Goal: Transaction & Acquisition: Book appointment/travel/reservation

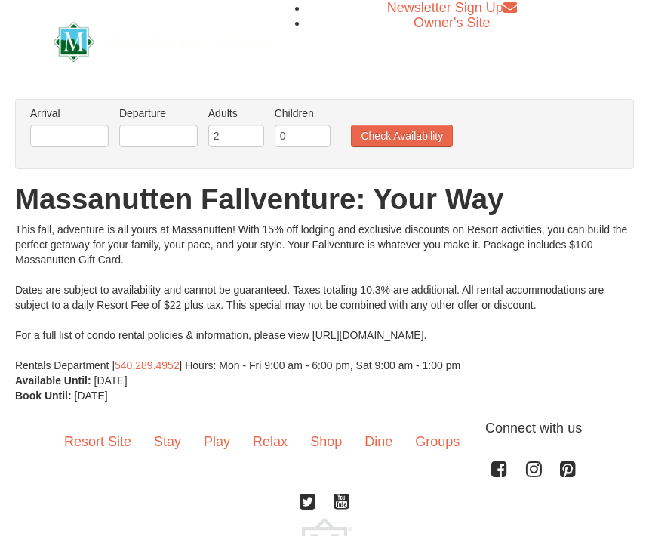
click at [164, 440] on link "Stay" at bounding box center [168, 441] width 50 height 47
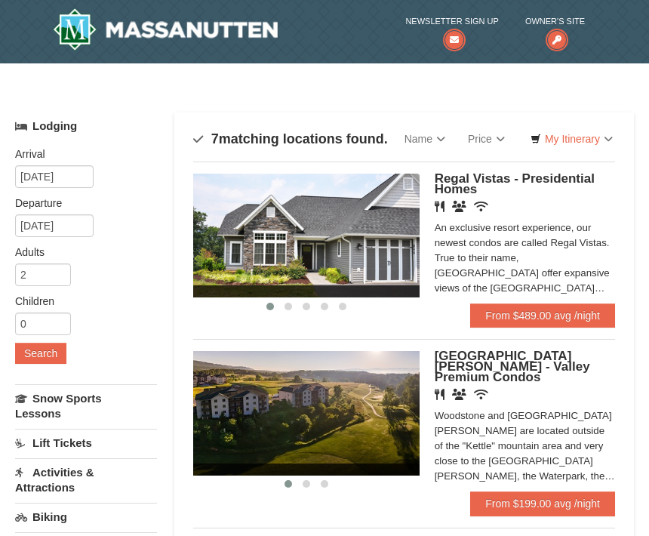
scroll to position [2, 0]
click at [541, 500] on link "From $199.00 avg /night" at bounding box center [542, 503] width 145 height 24
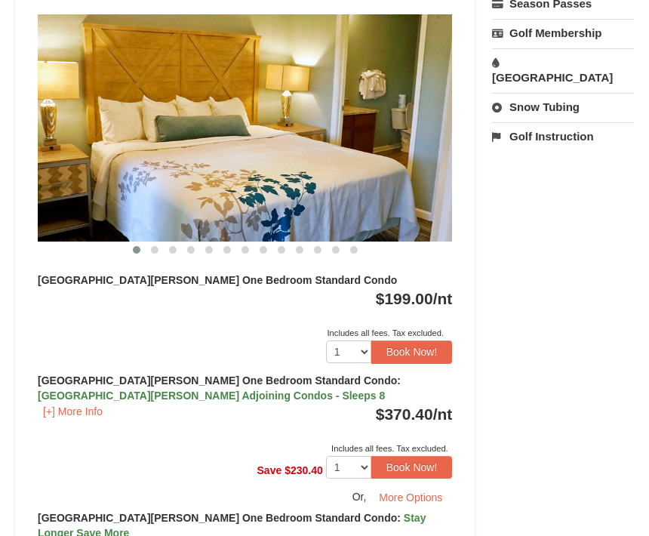
scroll to position [668, 0]
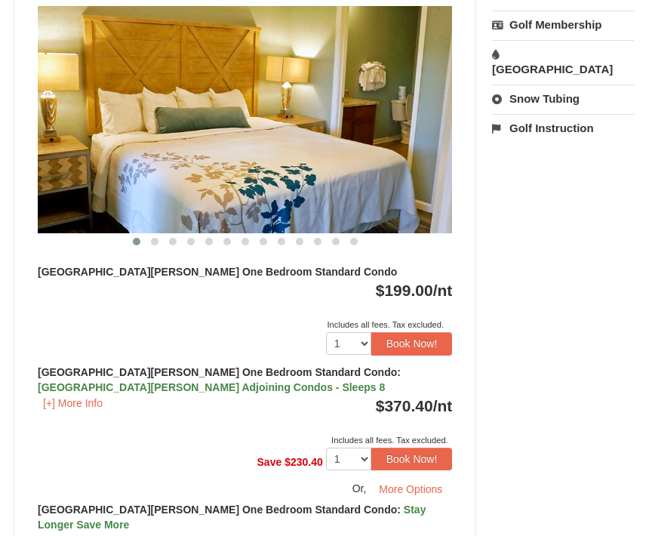
click at [376, 169] on img at bounding box center [245, 120] width 414 height 227
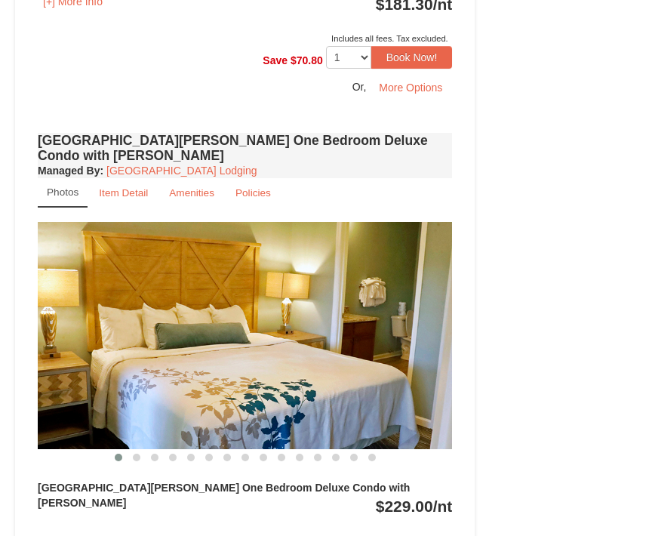
scroll to position [1211, 0]
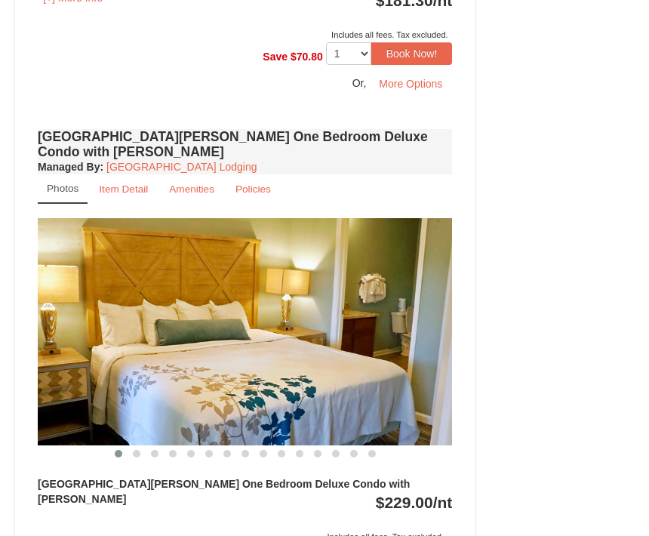
click at [193, 183] on small "Amenities" at bounding box center [191, 188] width 45 height 11
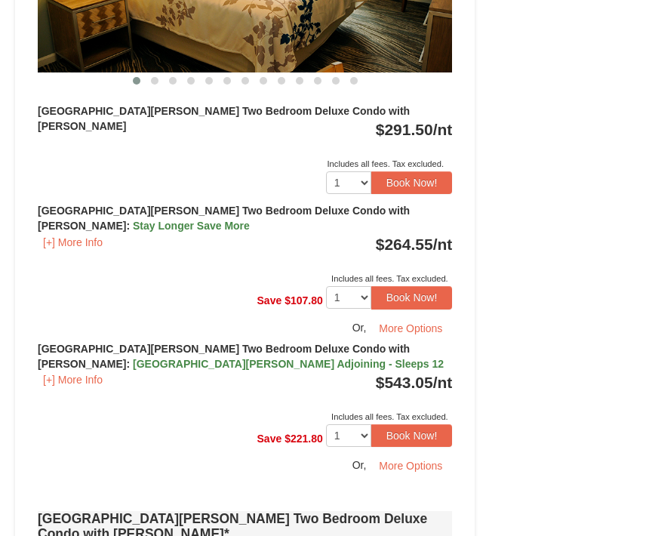
scroll to position [2209, 0]
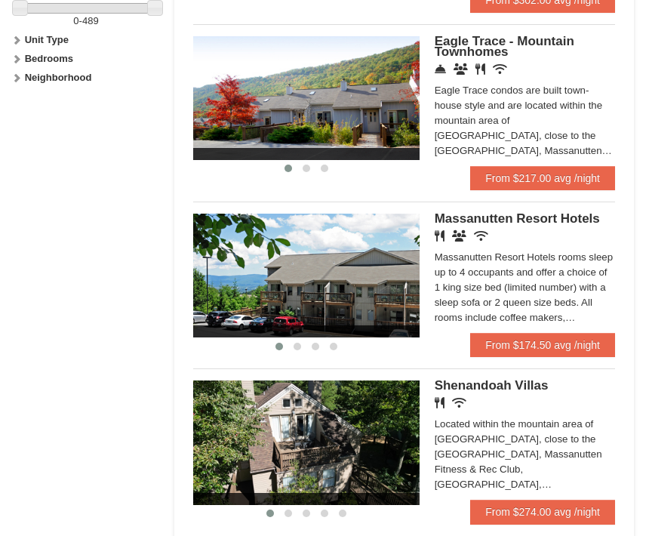
scroll to position [849, 0]
click at [407, 295] on img at bounding box center [306, 275] width 226 height 124
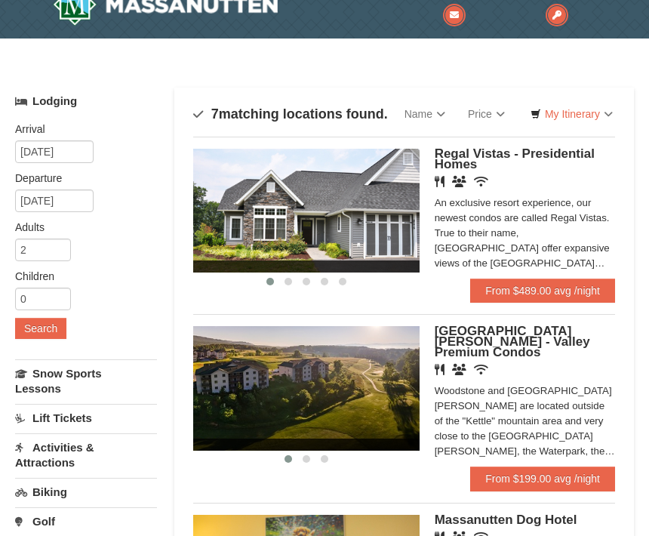
scroll to position [27, 0]
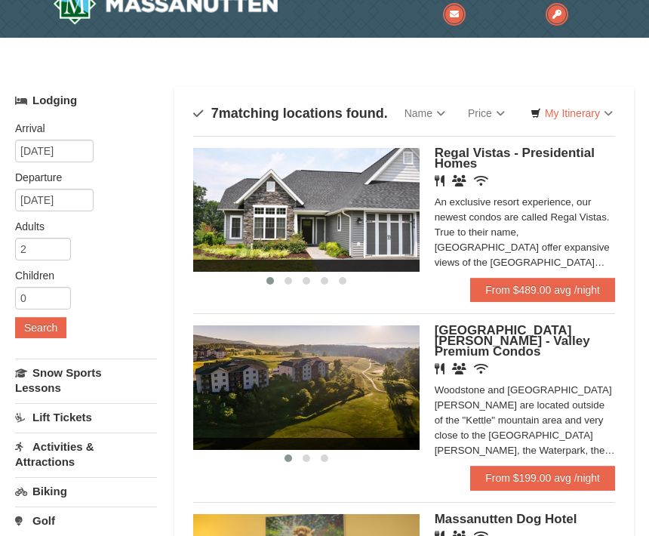
click at [545, 345] on h5 "Woodstone Meadows - Valley Premium Condos" at bounding box center [524, 341] width 180 height 32
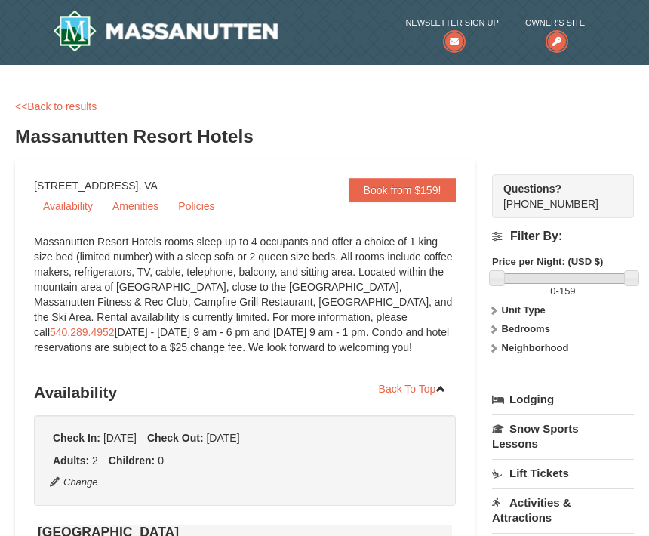
select select "10"
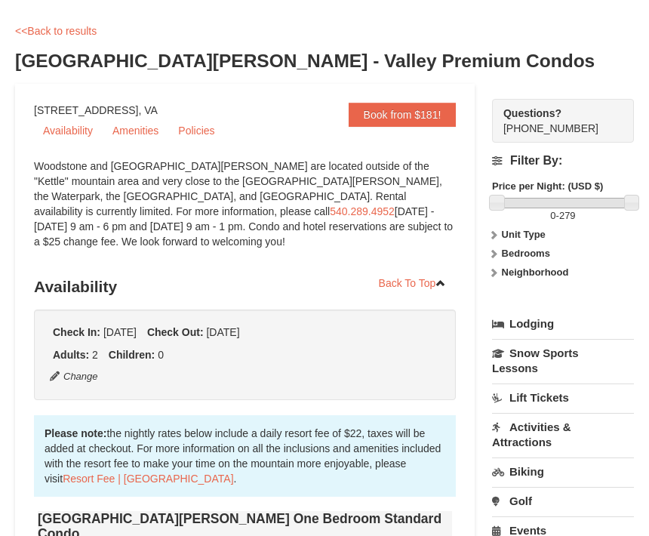
scroll to position [75, 0]
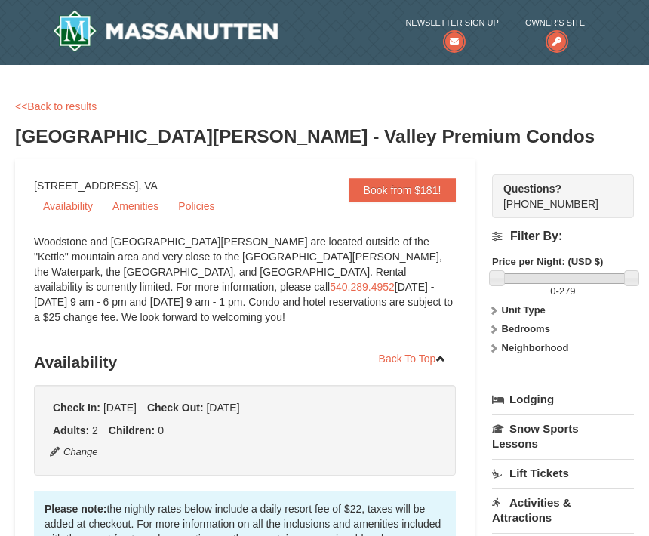
scroll to position [125, 0]
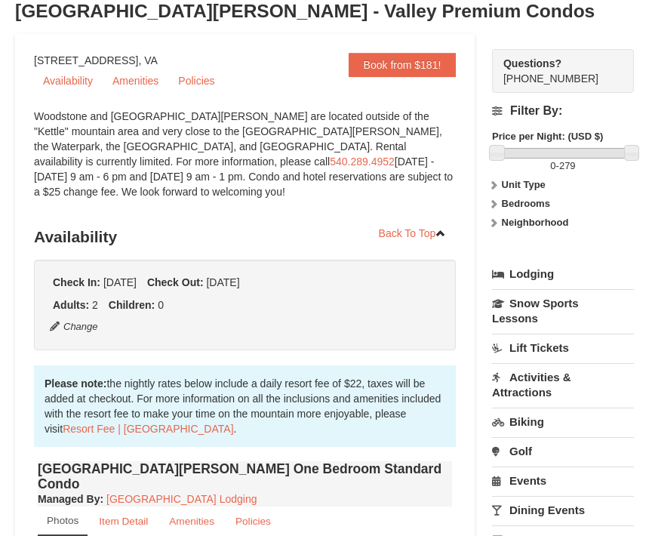
click at [395, 71] on link "Book from $181!" at bounding box center [402, 65] width 108 height 24
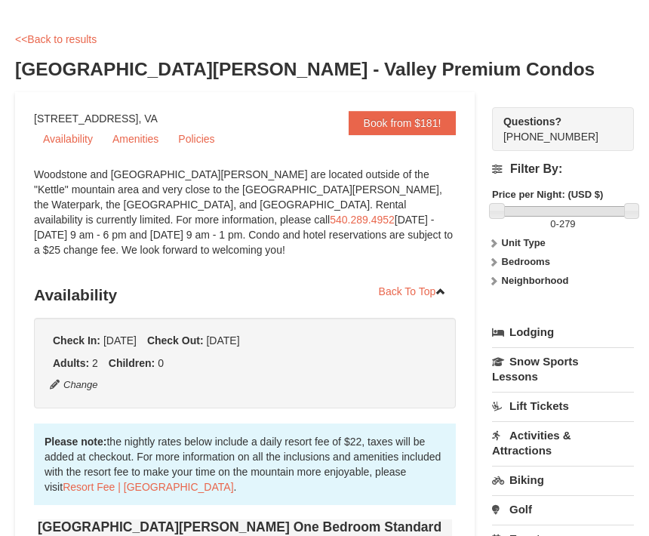
scroll to position [0, 0]
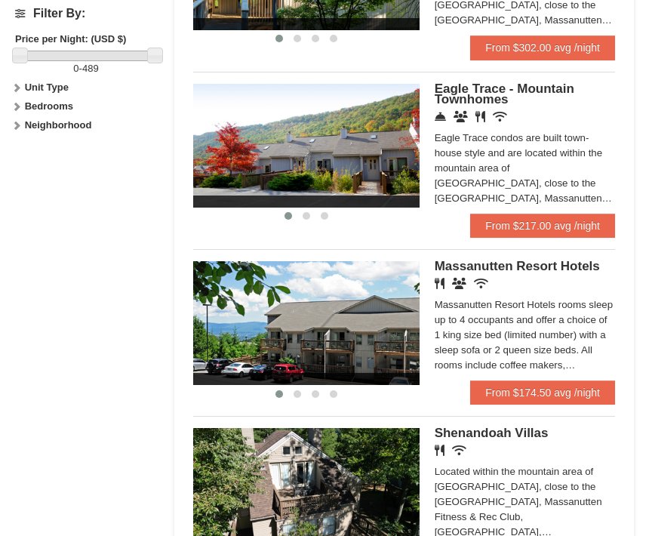
scroll to position [870, 0]
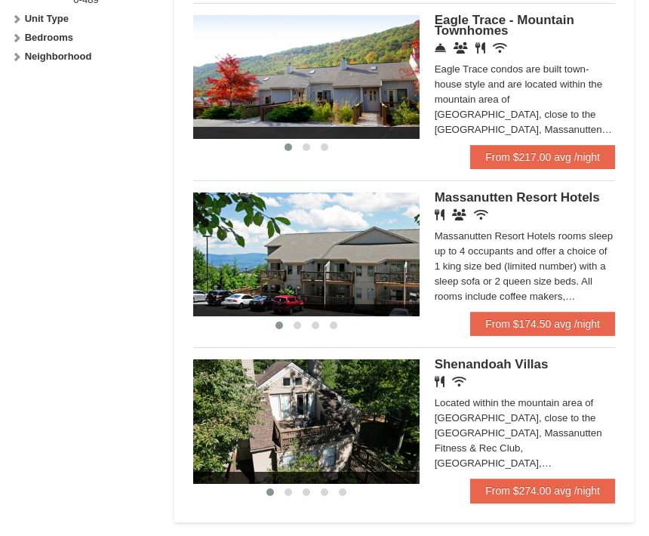
click at [520, 191] on span "Massanutten Resort Hotels" at bounding box center [516, 198] width 165 height 14
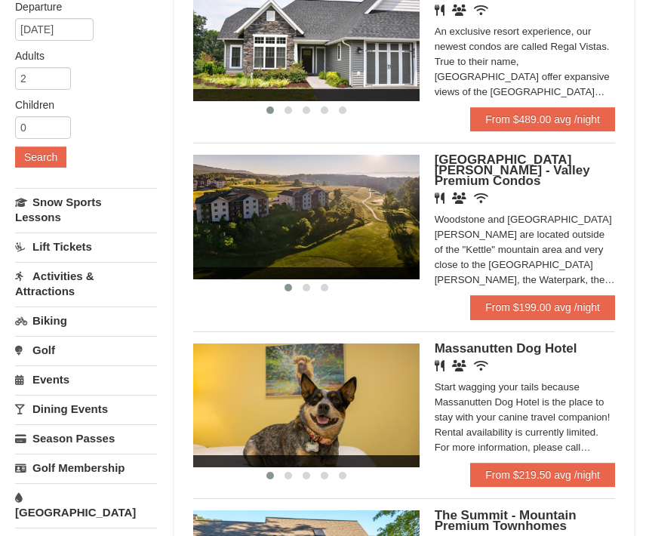
scroll to position [197, 0]
click at [56, 321] on link "Biking" at bounding box center [86, 321] width 142 height 28
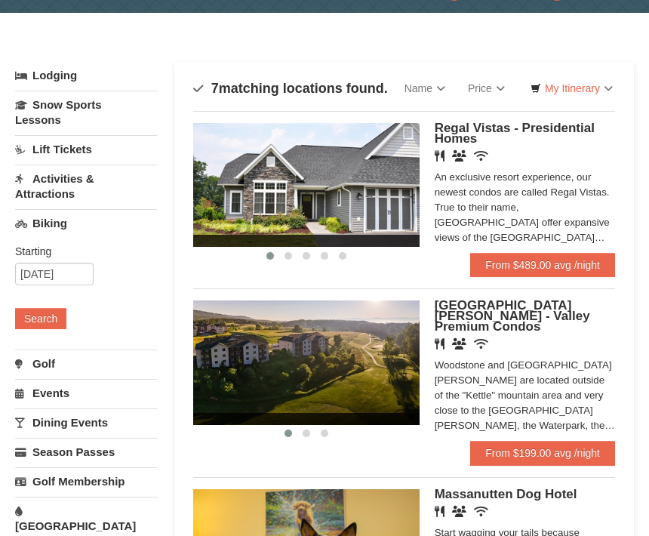
scroll to position [52, 0]
click at [542, 447] on link "From $199.00 avg /night" at bounding box center [542, 452] width 145 height 24
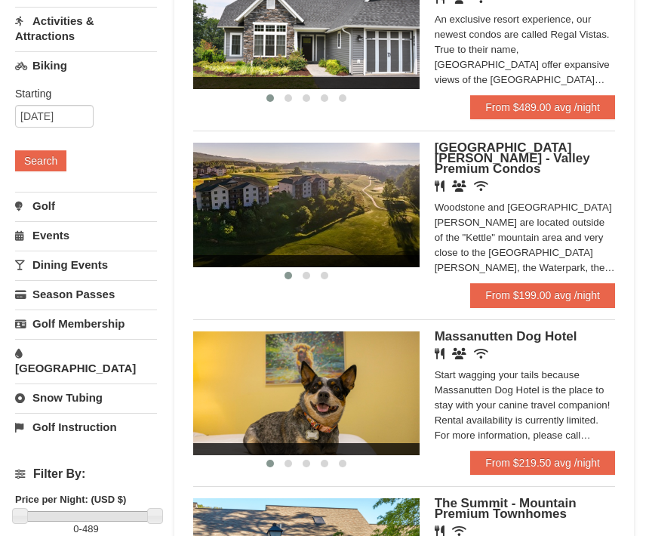
scroll to position [209, 0]
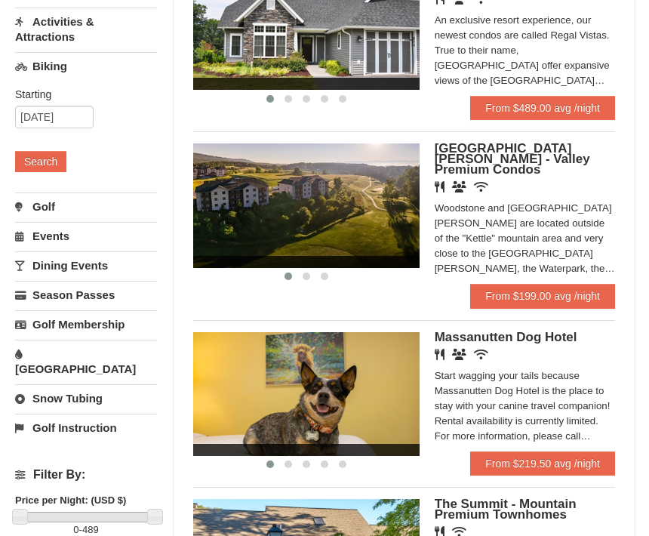
click at [546, 287] on link "From $199.00 avg /night" at bounding box center [542, 296] width 145 height 24
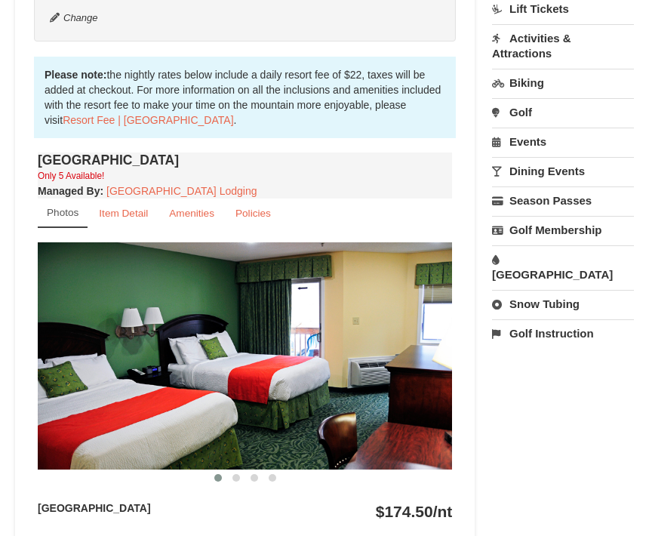
scroll to position [477, 0]
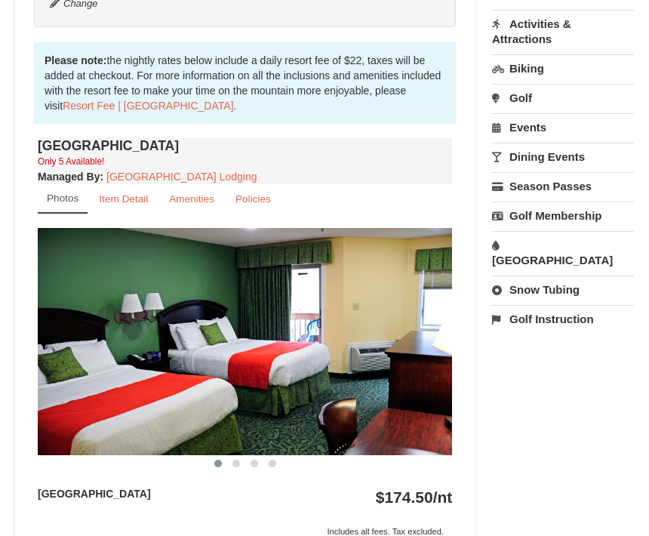
click at [395, 365] on img at bounding box center [245, 342] width 414 height 227
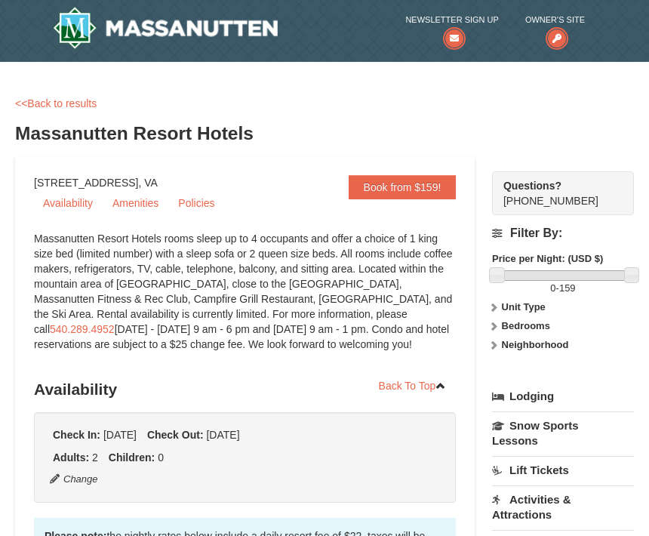
scroll to position [0, 0]
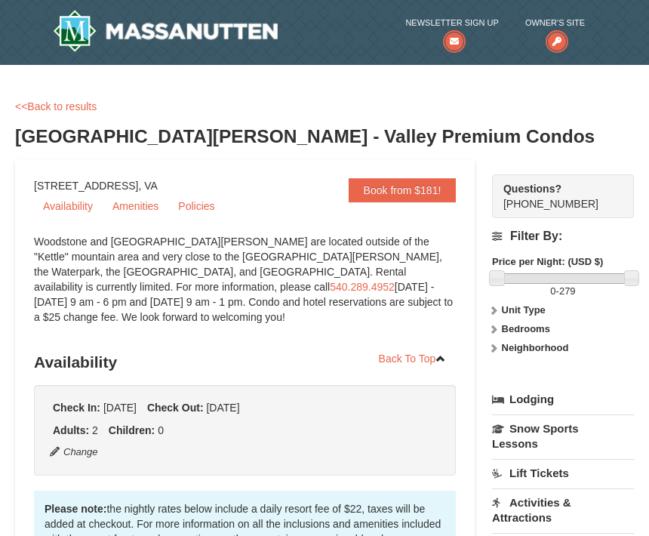
click at [419, 187] on link "Book from $181!" at bounding box center [402, 190] width 108 height 24
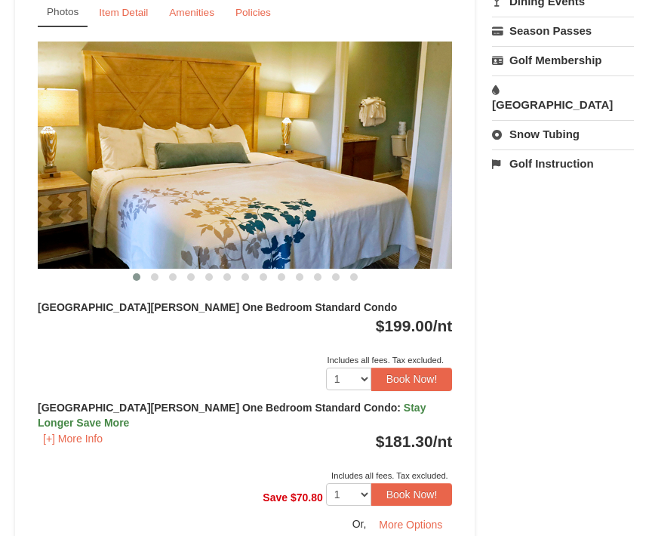
scroll to position [638, 0]
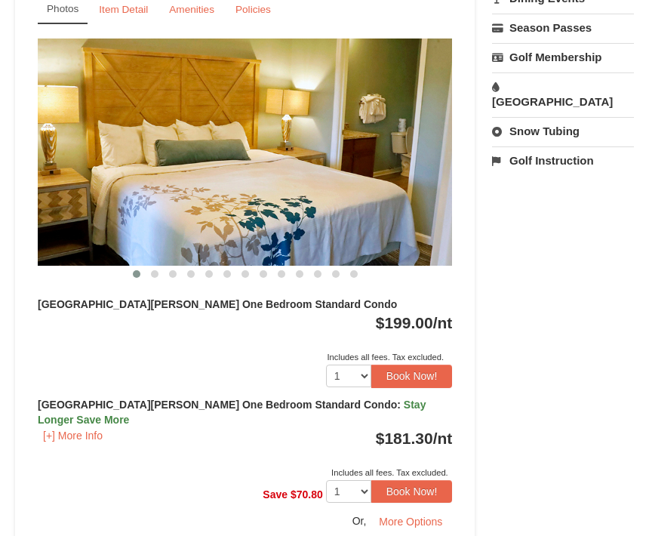
click at [419, 480] on button "Book Now!" at bounding box center [411, 491] width 81 height 23
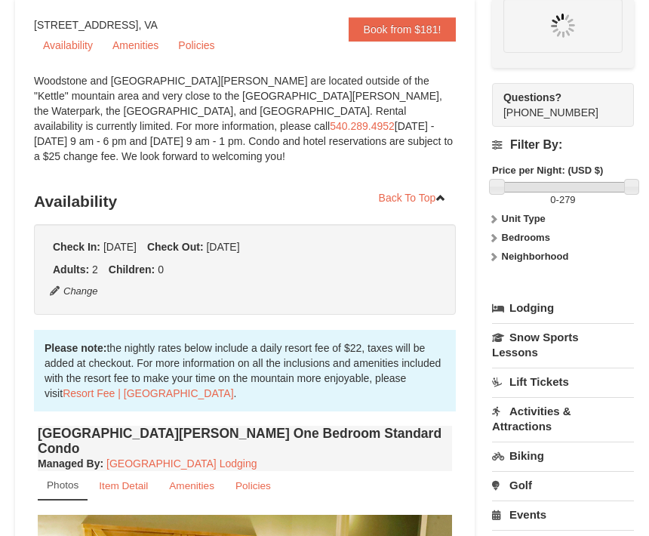
scroll to position [159, 0]
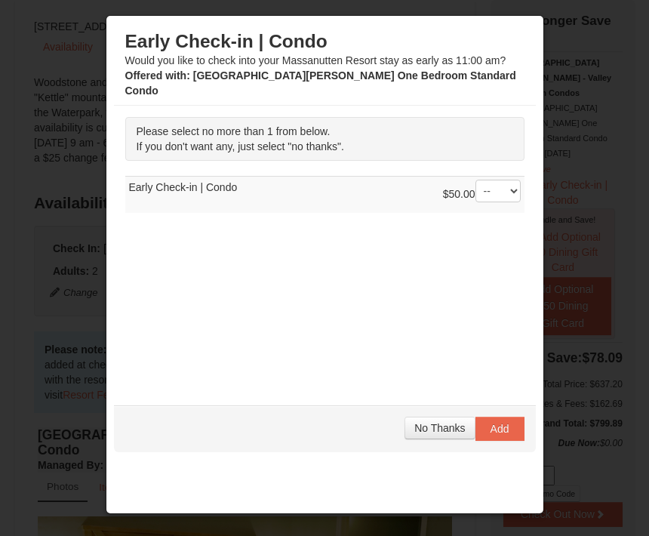
click at [430, 434] on span "No Thanks" at bounding box center [439, 428] width 51 height 12
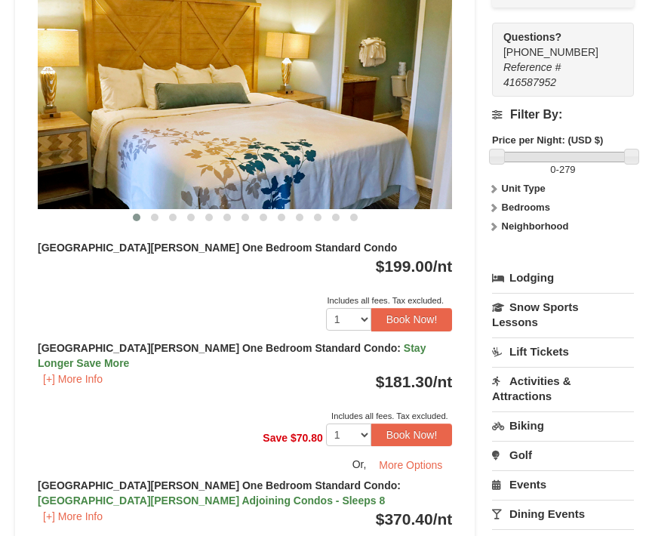
scroll to position [694, 0]
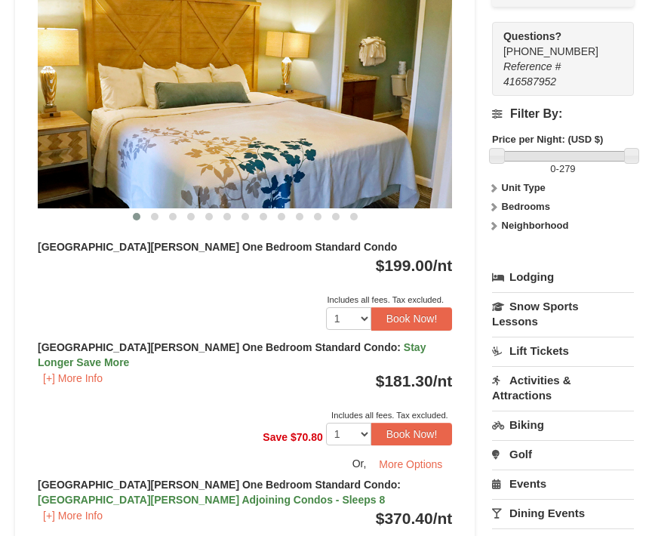
click at [74, 370] on button "[+] More Info" at bounding box center [73, 378] width 70 height 17
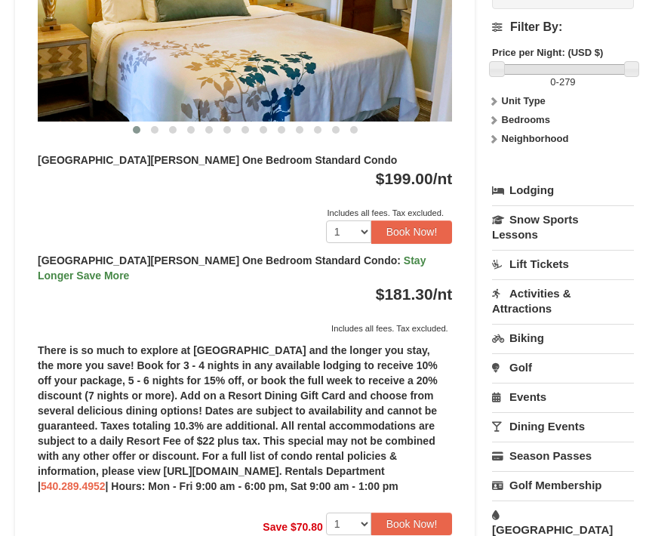
scroll to position [782, 0]
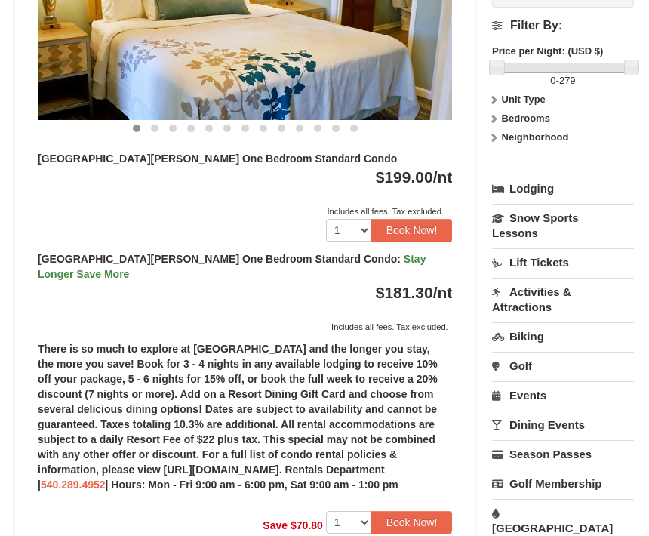
click at [416, 511] on button "Book Now!" at bounding box center [411, 522] width 81 height 23
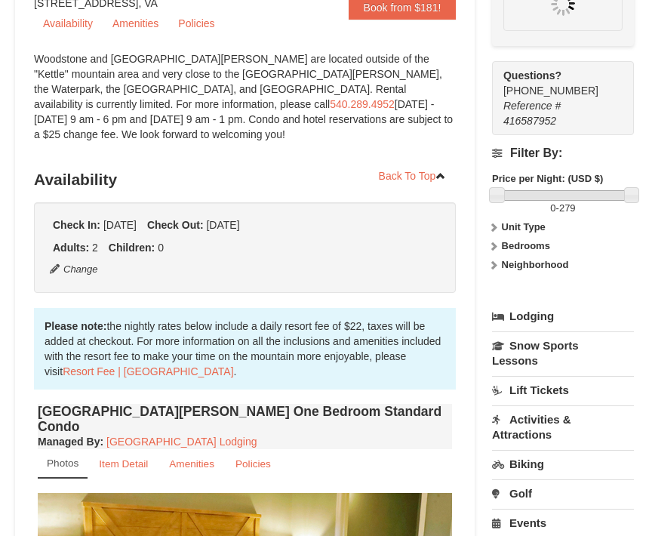
scroll to position [159, 0]
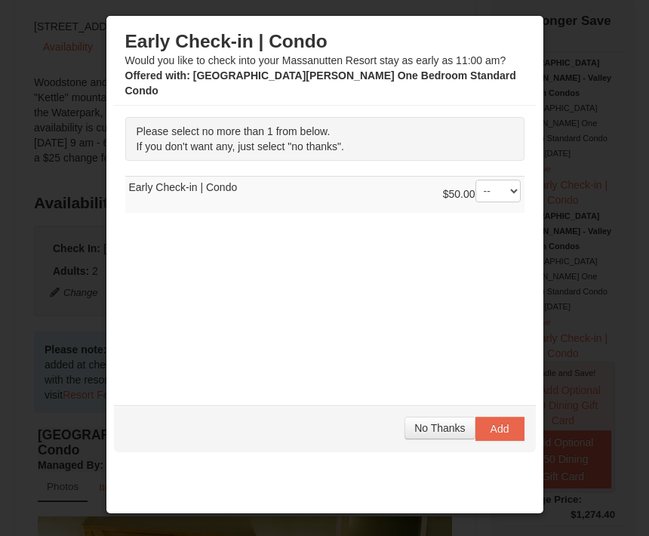
click at [438, 434] on span "No Thanks" at bounding box center [439, 428] width 51 height 12
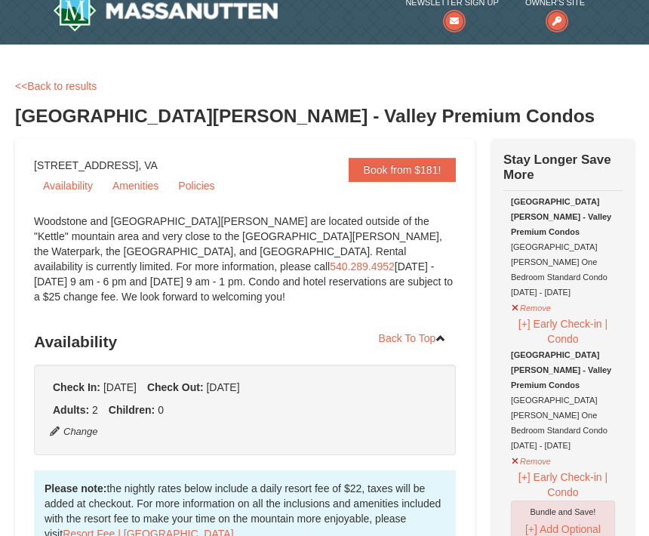
scroll to position [0, 0]
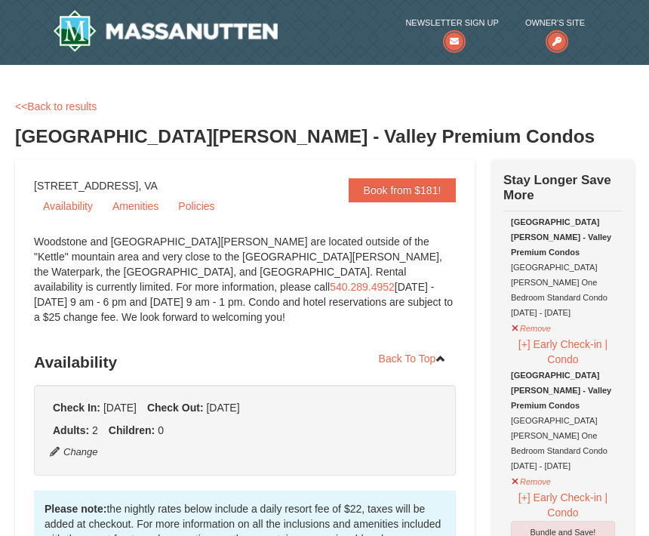
click at [408, 186] on link "Book from $181!" at bounding box center [402, 190] width 108 height 24
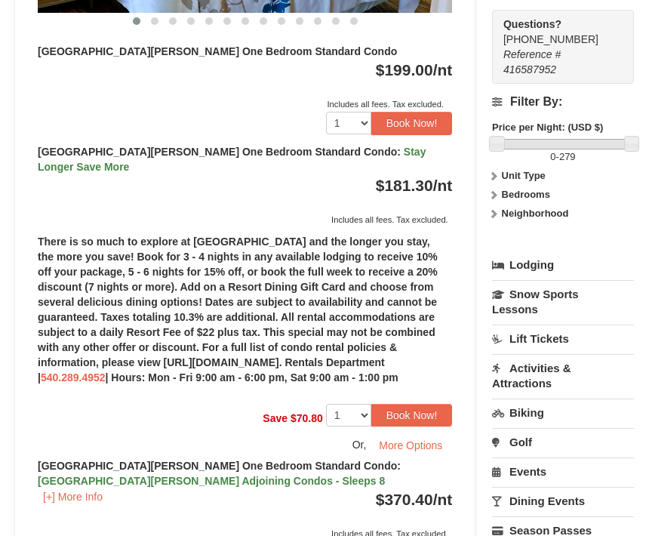
scroll to position [889, 0]
click at [418, 404] on button "Book Now!" at bounding box center [411, 415] width 81 height 23
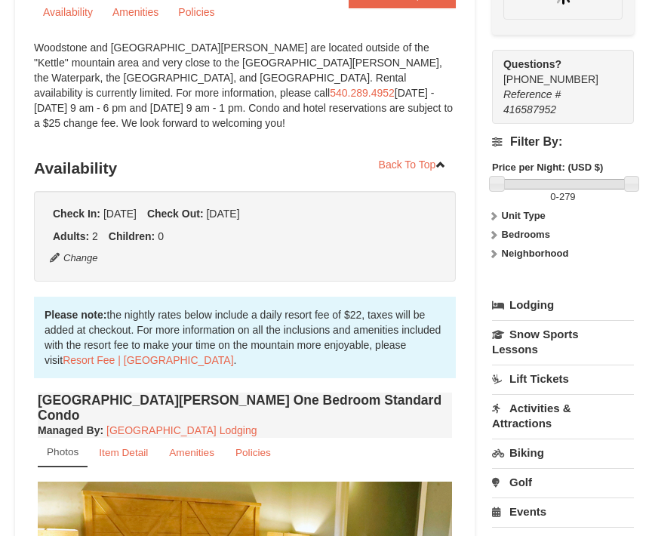
scroll to position [159, 0]
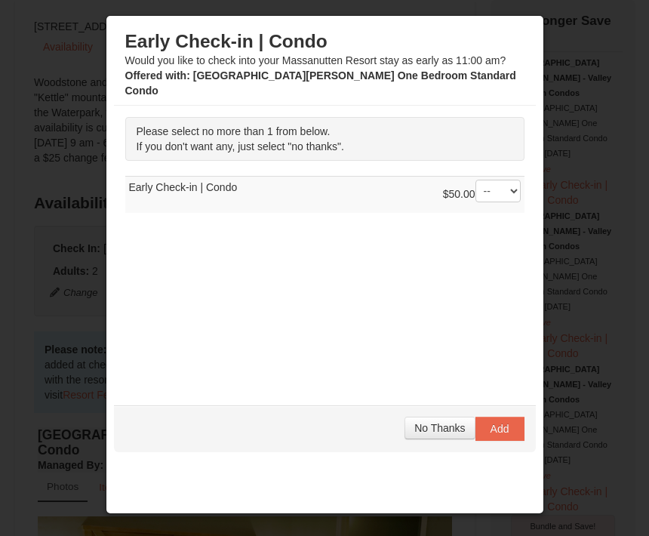
click at [434, 434] on span "No Thanks" at bounding box center [439, 428] width 51 height 12
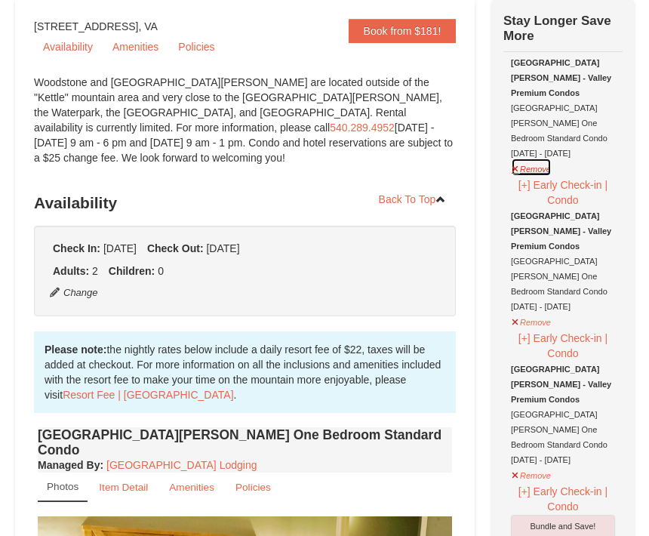
click at [538, 158] on button "Remove" at bounding box center [531, 167] width 41 height 19
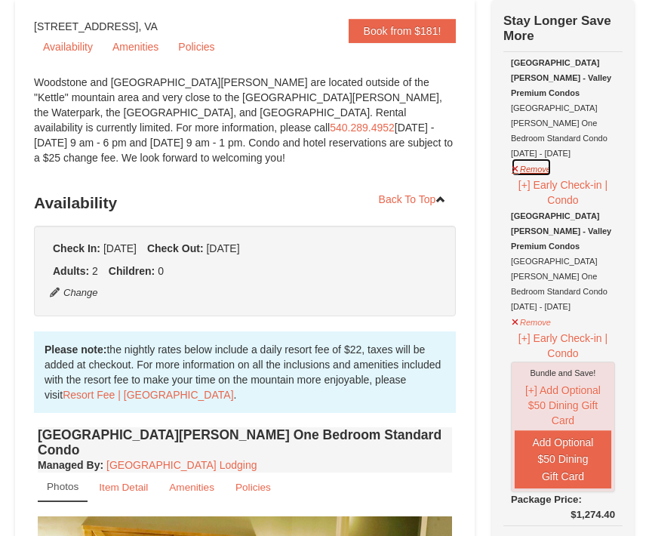
click at [529, 158] on button "Remove" at bounding box center [531, 167] width 41 height 19
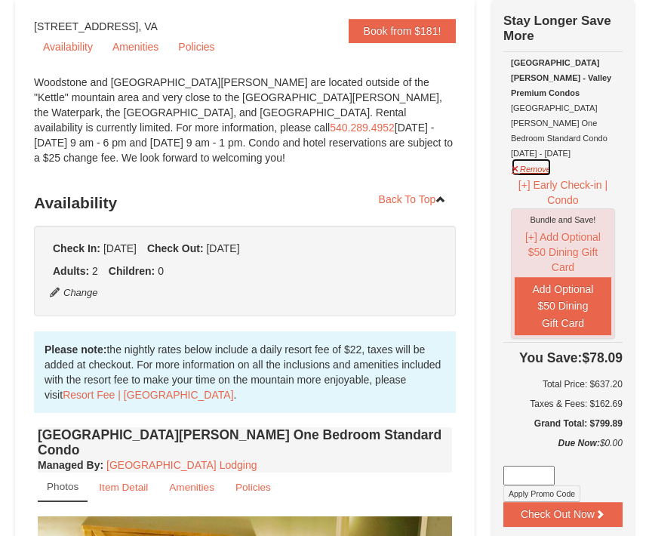
click at [520, 158] on button "Remove" at bounding box center [531, 167] width 41 height 19
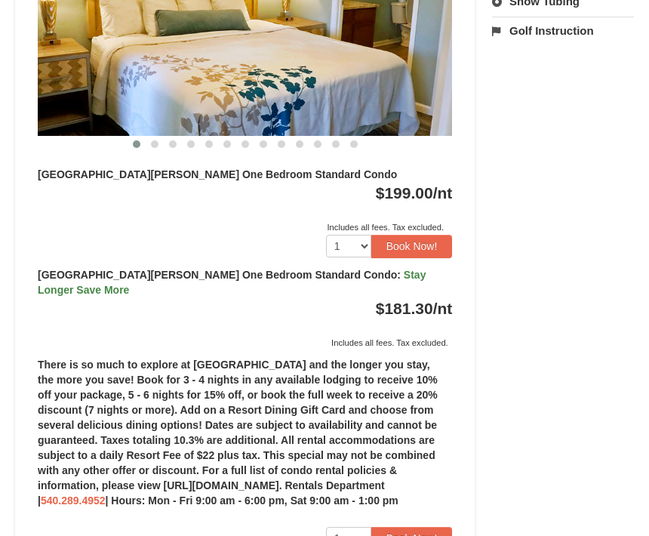
scroll to position [787, 0]
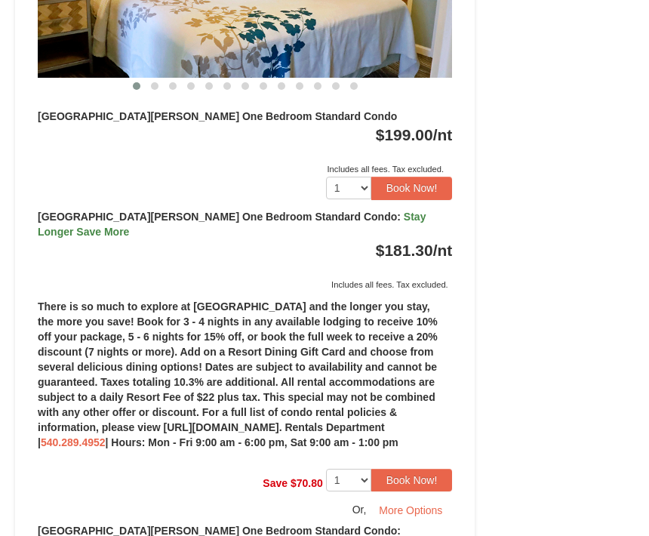
click at [413, 468] on button "Book Now!" at bounding box center [411, 479] width 81 height 23
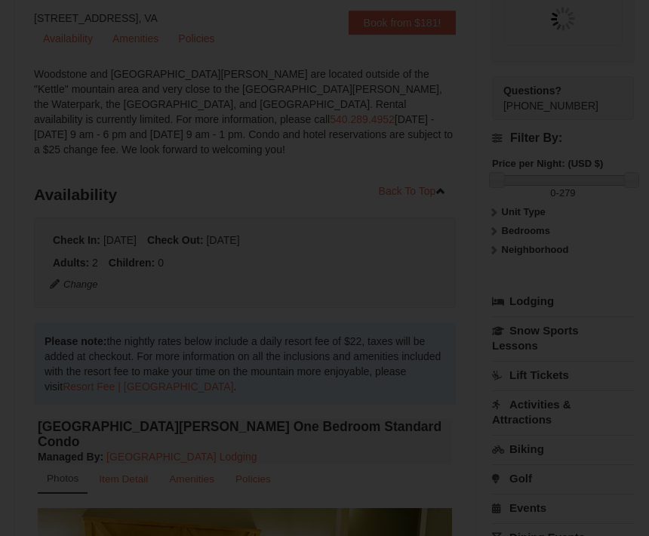
scroll to position [159, 0]
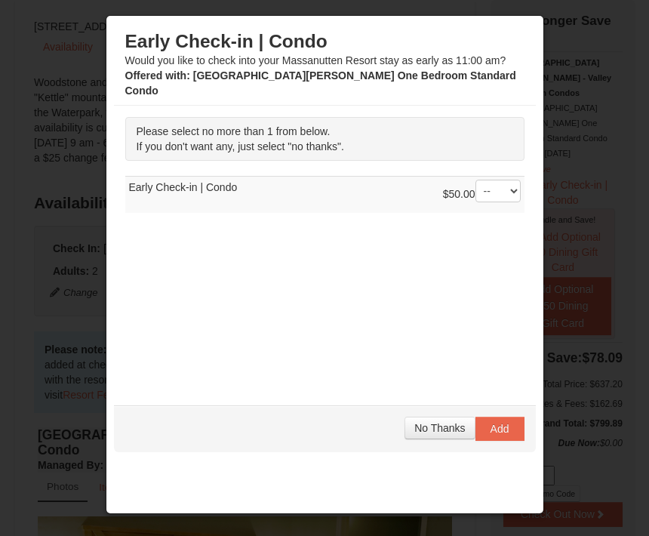
click at [431, 434] on span "No Thanks" at bounding box center [439, 428] width 51 height 12
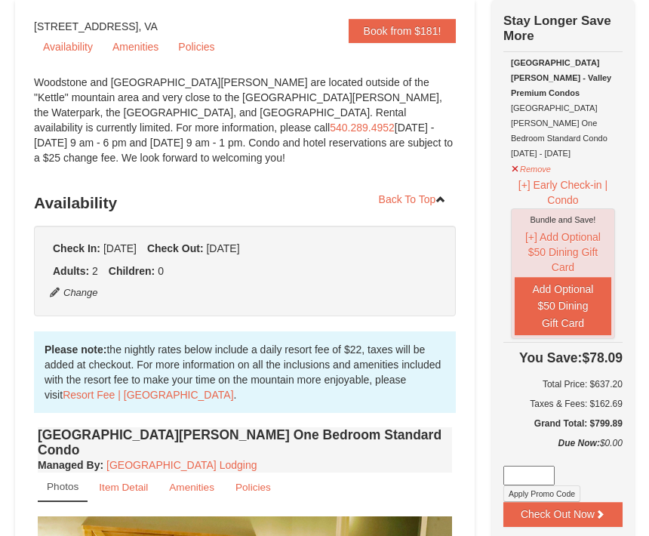
click at [597, 508] on icon at bounding box center [599, 513] width 11 height 11
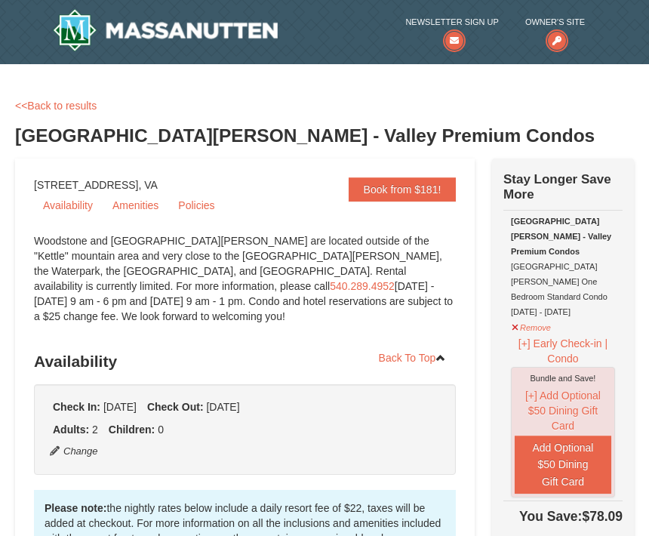
scroll to position [0, 0]
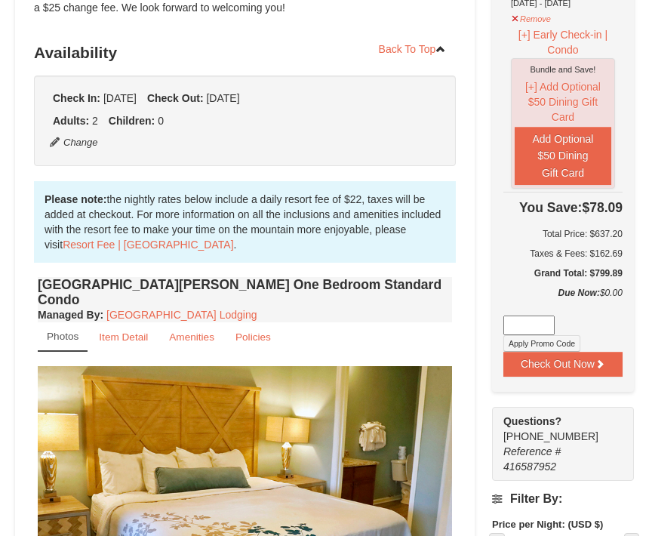
scroll to position [314, 0]
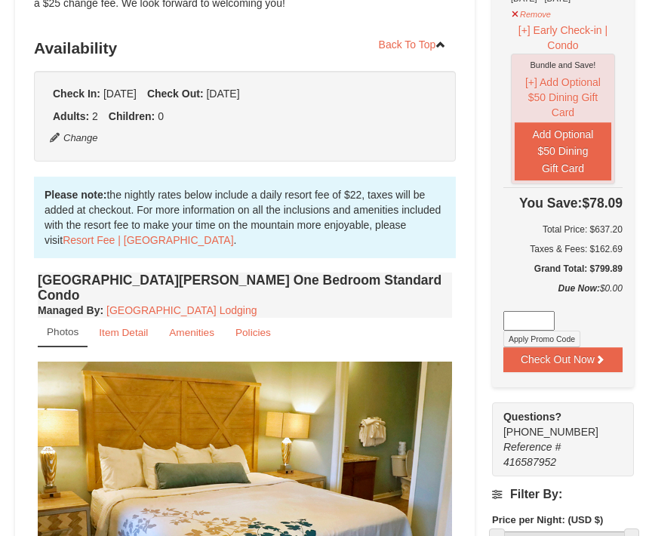
click at [129, 327] on small "Item Detail" at bounding box center [123, 332] width 49 height 11
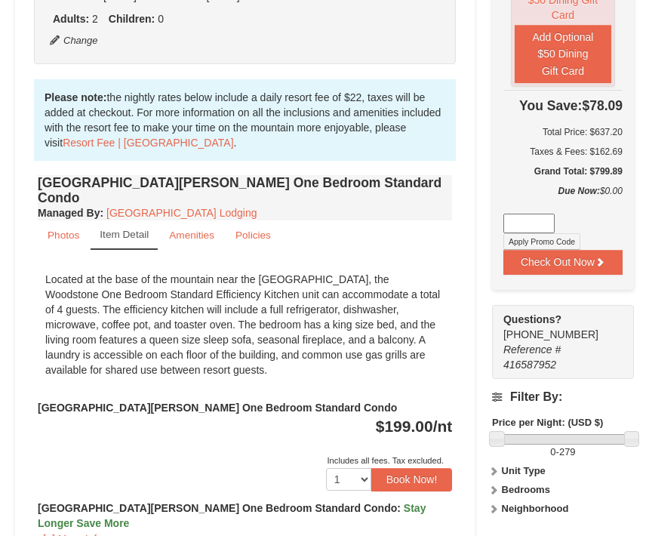
scroll to position [409, 0]
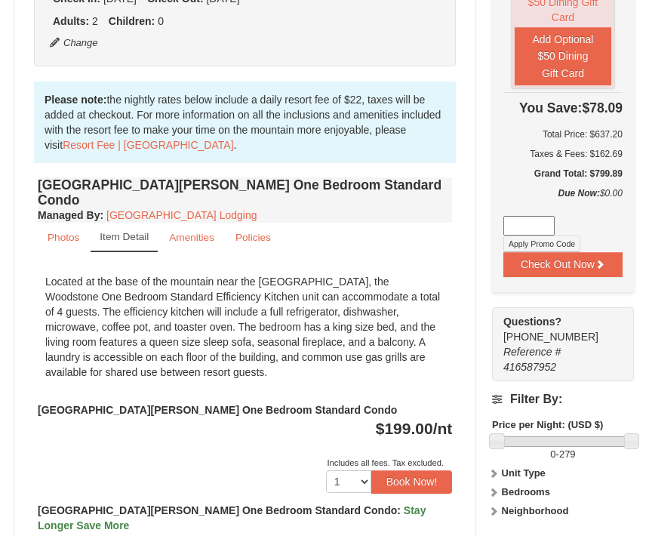
click at [188, 232] on small "Amenities" at bounding box center [191, 237] width 45 height 11
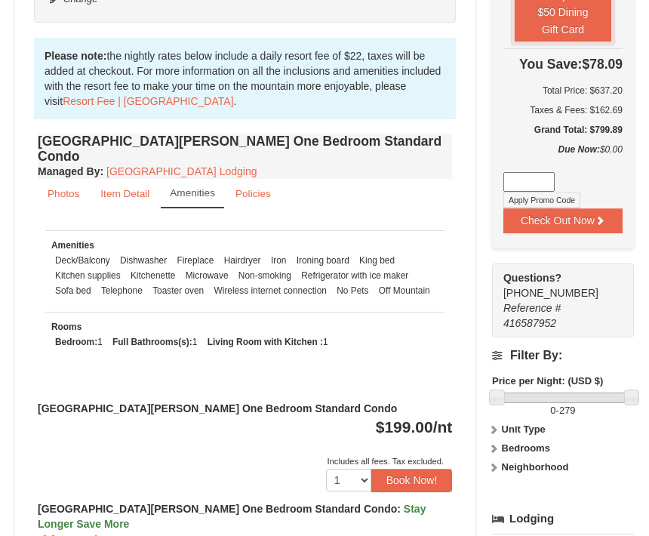
scroll to position [454, 0]
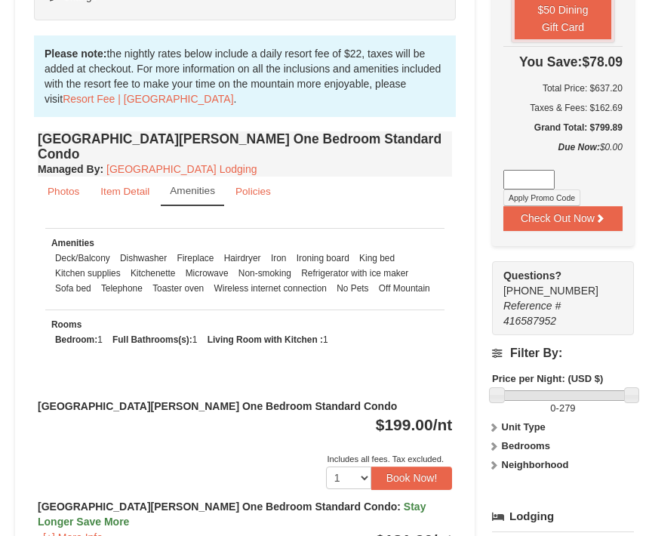
click at [256, 186] on small "Policies" at bounding box center [252, 191] width 35 height 11
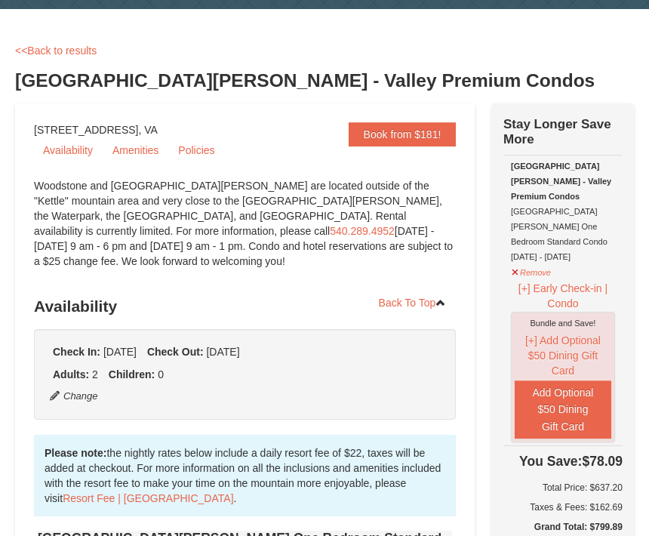
scroll to position [0, 0]
